Goal: Task Accomplishment & Management: Use online tool/utility

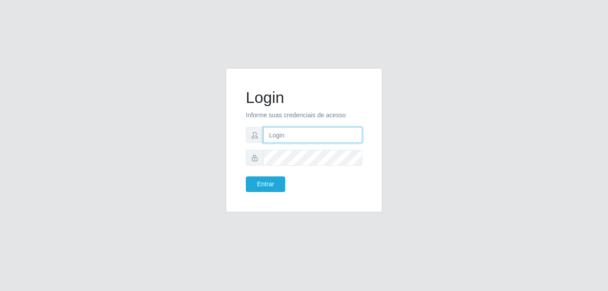
click at [292, 139] on input "text" at bounding box center [312, 135] width 99 height 16
click at [325, 135] on input "text" at bounding box center [312, 135] width 99 height 16
click at [209, 181] on div "Login Informe suas credenciais de acesso Entrar" at bounding box center [304, 145] width 510 height 155
click at [291, 133] on input "text" at bounding box center [312, 135] width 99 height 16
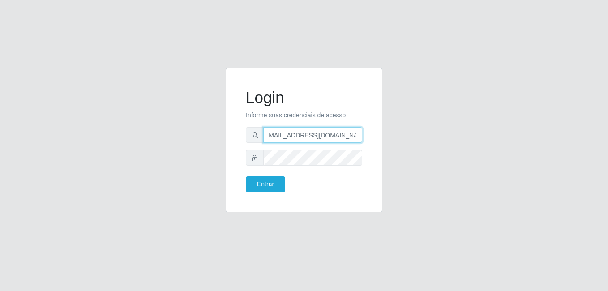
type input "[EMAIL_ADDRESS][DOMAIN_NAME]"
click at [246, 176] on button "Entrar" at bounding box center [265, 184] width 39 height 16
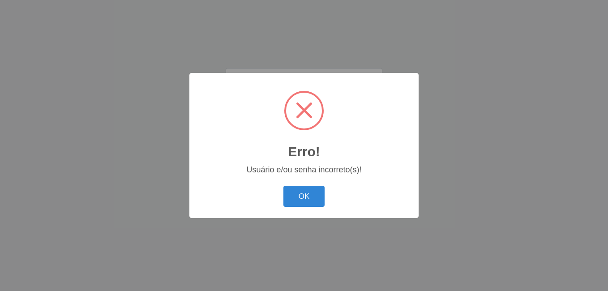
scroll to position [0, 0]
click at [303, 194] on button "OK" at bounding box center [304, 196] width 42 height 21
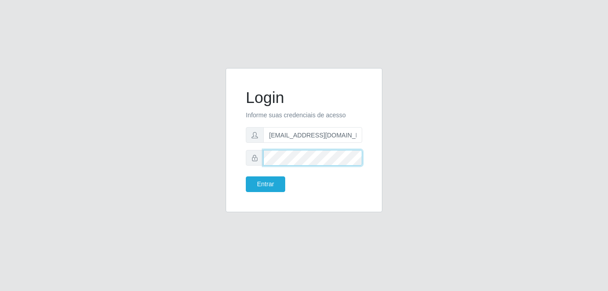
click at [246, 176] on button "Entrar" at bounding box center [265, 184] width 39 height 16
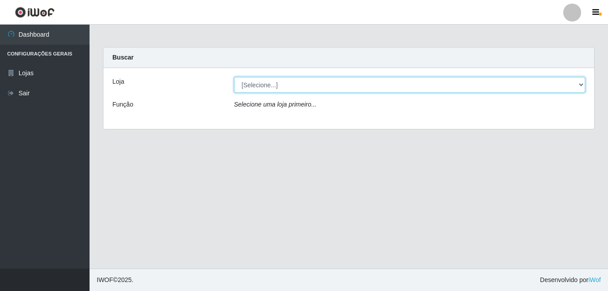
click at [308, 88] on select "[Selecione...] C-ASA [GEOGRAPHIC_DATA]" at bounding box center [409, 85] width 351 height 16
select select "239"
click at [234, 77] on select "[Selecione...] C-ASA [GEOGRAPHIC_DATA]" at bounding box center [409, 85] width 351 height 16
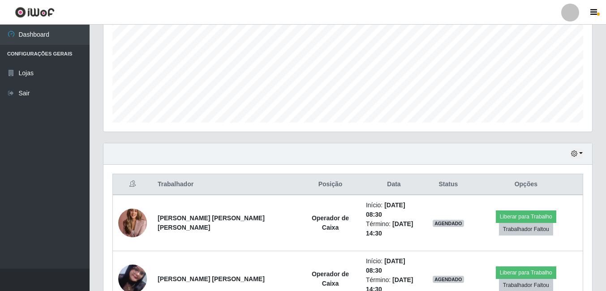
scroll to position [224, 0]
